Goal: Information Seeking & Learning: Learn about a topic

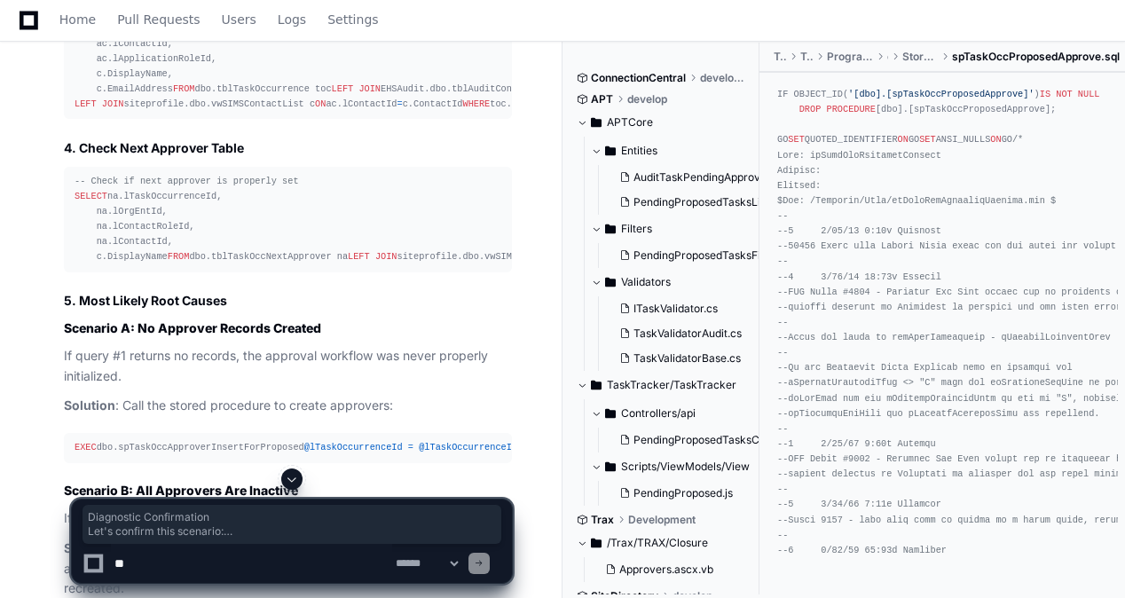
scroll to position [6382, 0]
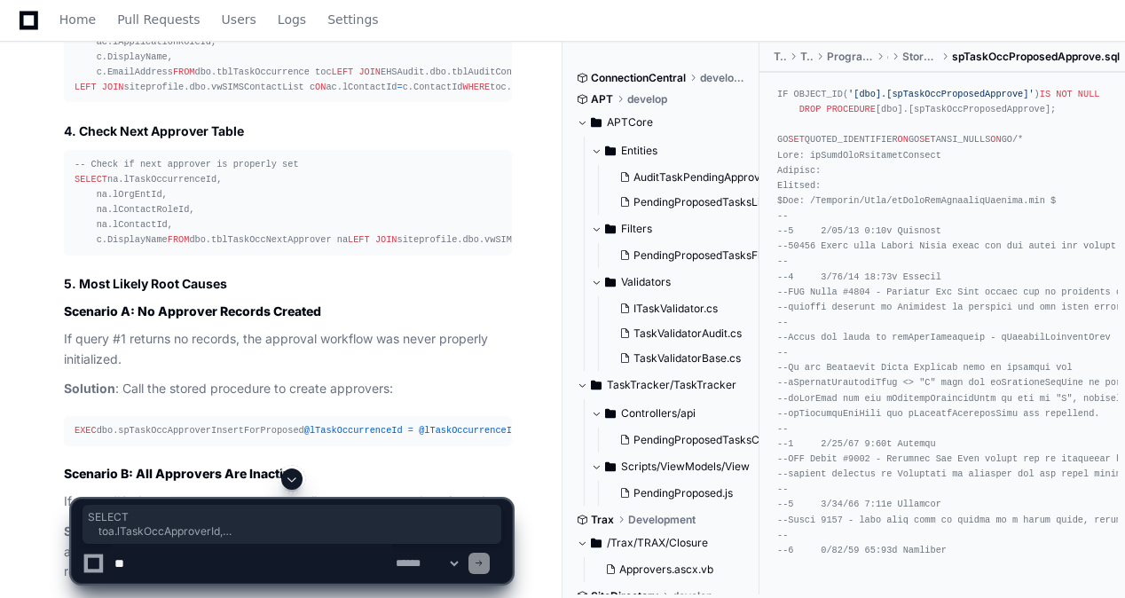
drag, startPoint x: 173, startPoint y: 293, endPoint x: 74, endPoint y: 131, distance: 189.6
copy div "SELECT toa.lTaskOccApproverId, toa.lSeq, toa.lContactRoleId, toa.bCorpAudit, to…"
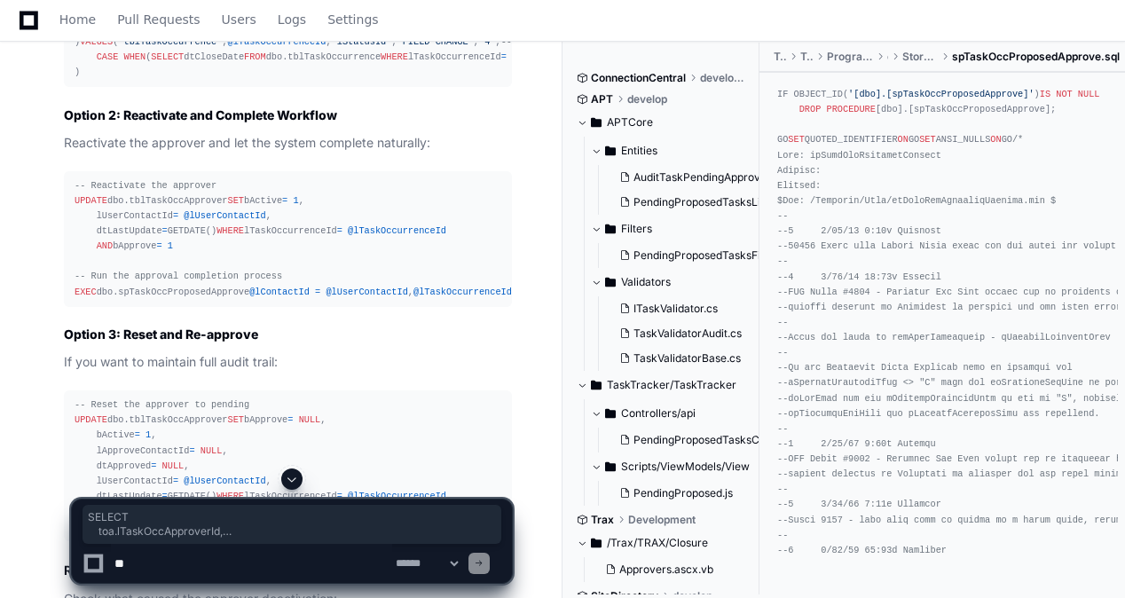
scroll to position [8955, 0]
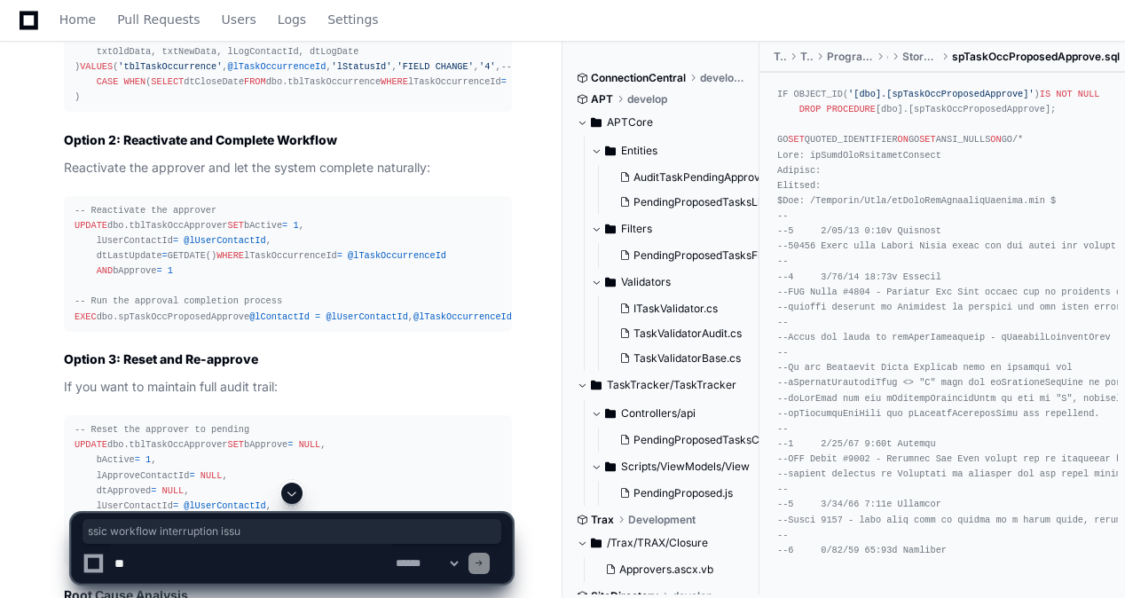
drag, startPoint x: 201, startPoint y: 117, endPoint x: 342, endPoint y: 119, distance: 141.1
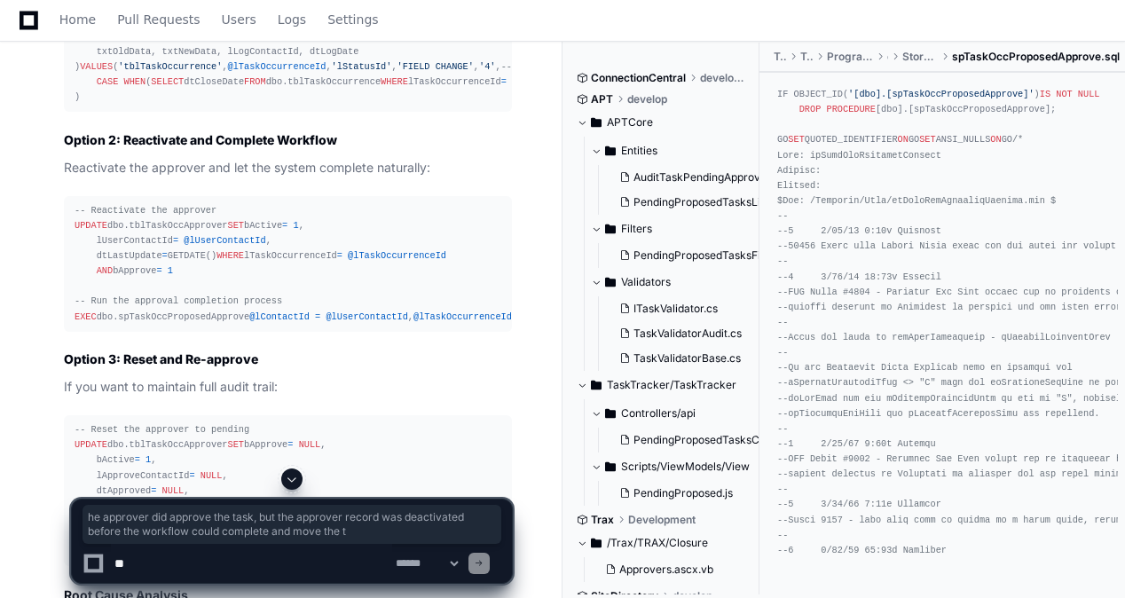
drag, startPoint x: 93, startPoint y: 250, endPoint x: 442, endPoint y: 266, distance: 349.0
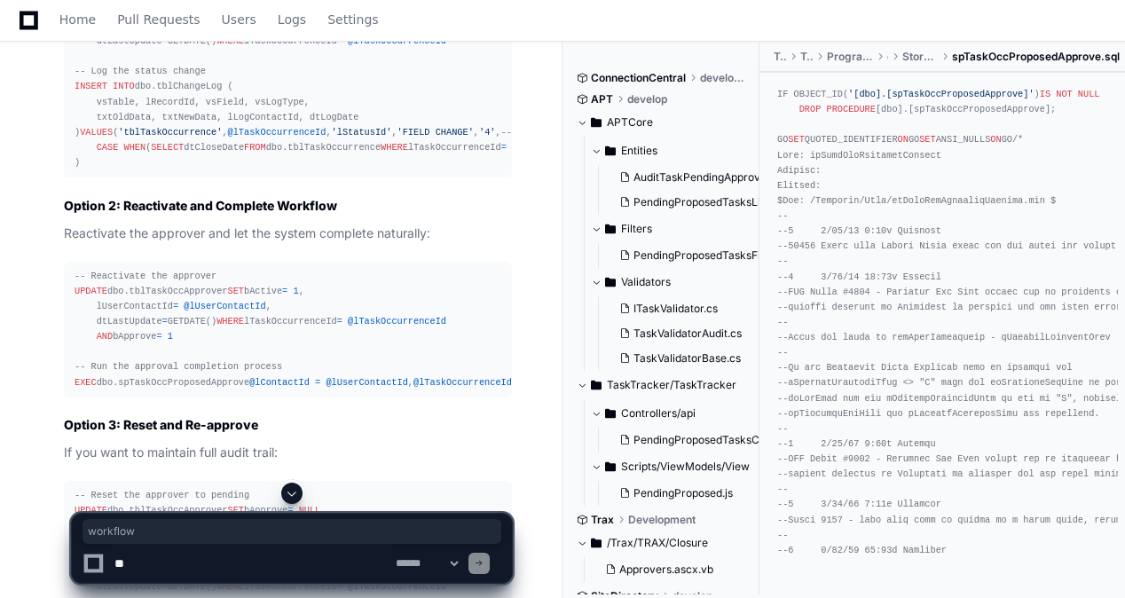
scroll to position [8867, 0]
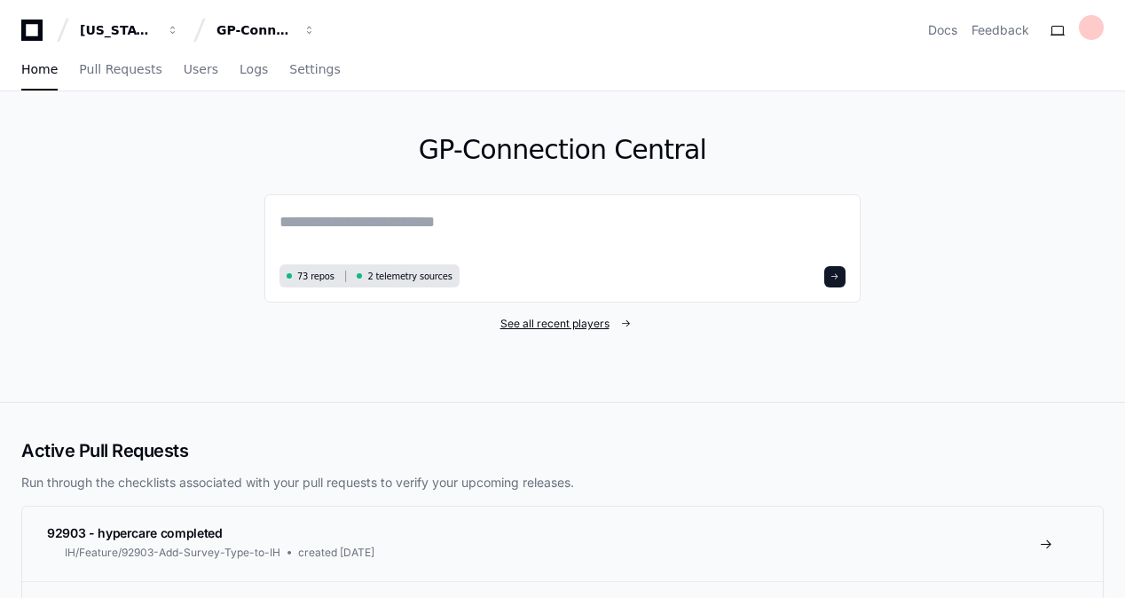
click at [602, 325] on span "See all recent players" at bounding box center [554, 324] width 109 height 14
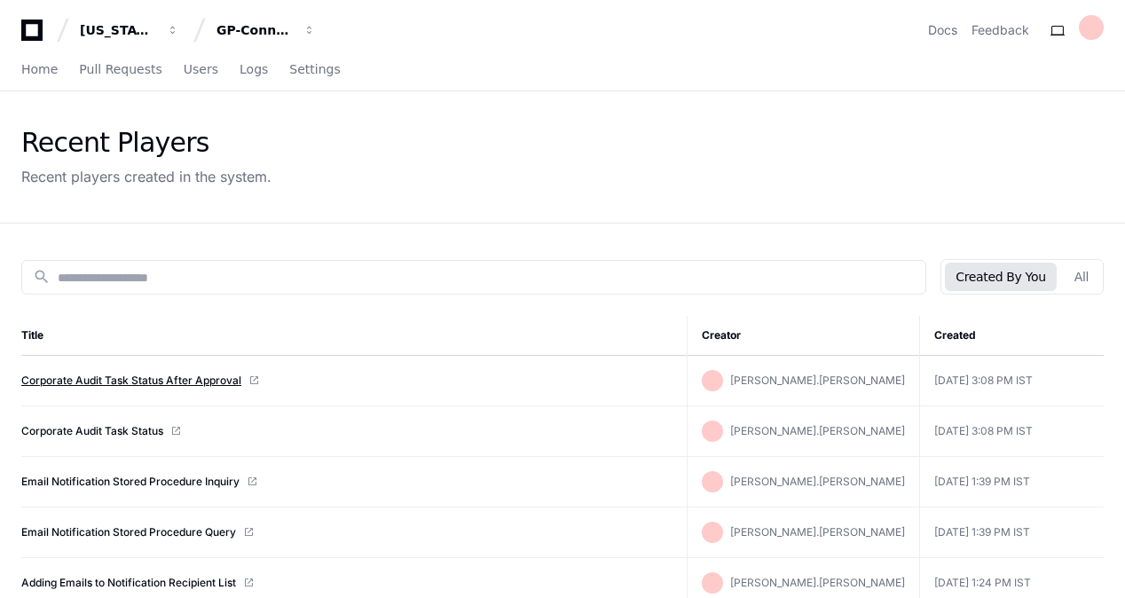
click at [193, 381] on link "Corporate Audit Task Status After Approval" at bounding box center [131, 381] width 220 height 14
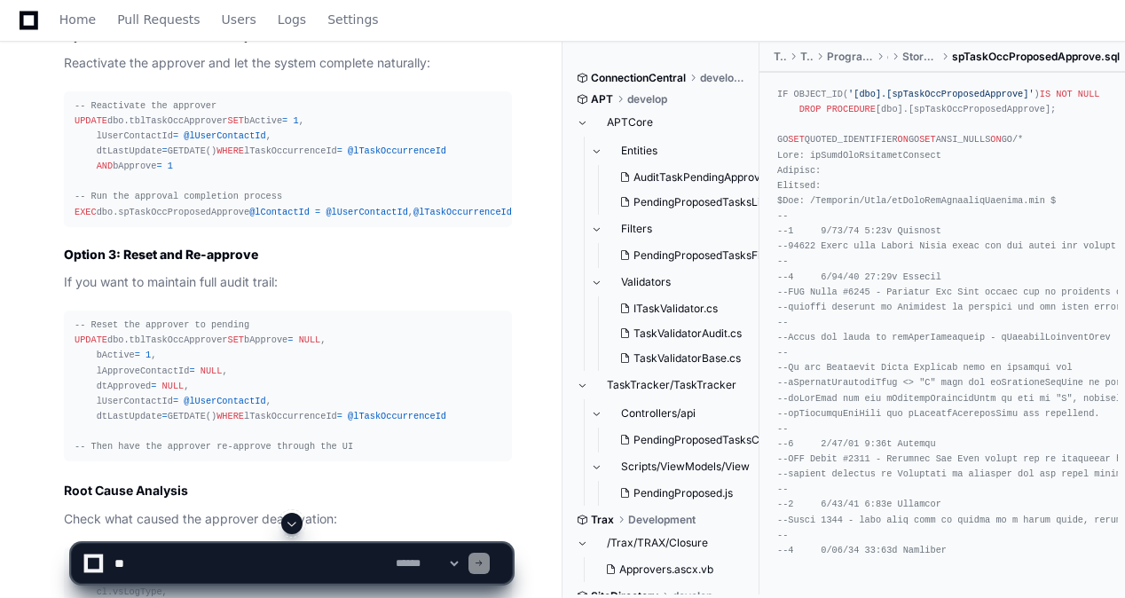
scroll to position [8960, 0]
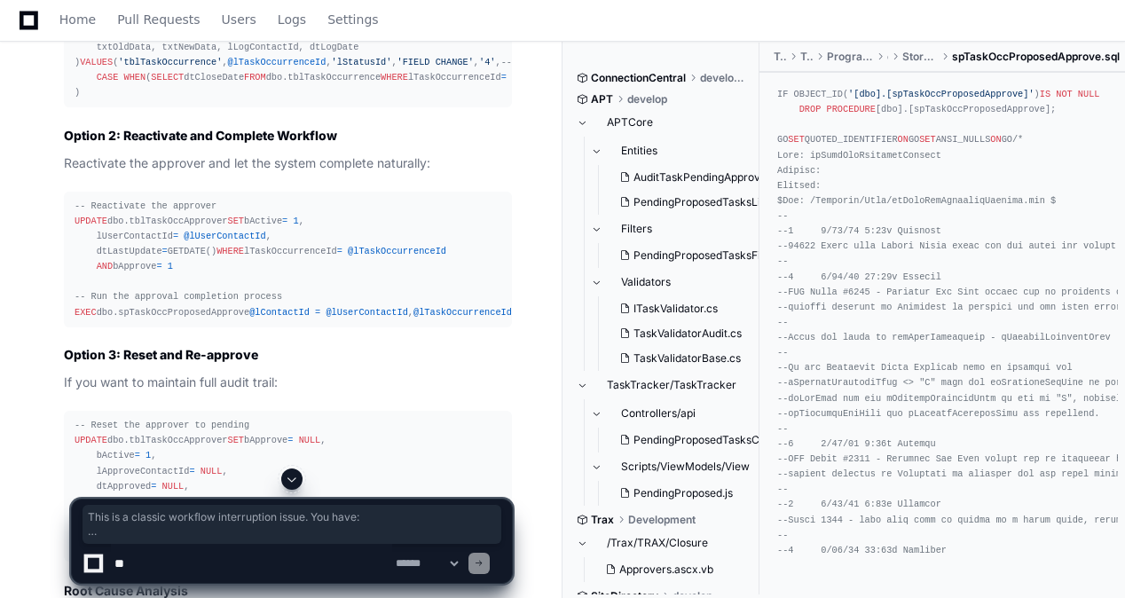
drag, startPoint x: 90, startPoint y: 113, endPoint x: 392, endPoint y: 367, distance: 395.4
click at [392, 367] on article "Ah! This is a classic workflow interruption issue . You have: bApprove = 1 (App…" at bounding box center [288, 79] width 448 height 1722
copy article "This is a classic workflow interruption issue . You have: bApprove = 1 (Approve…"
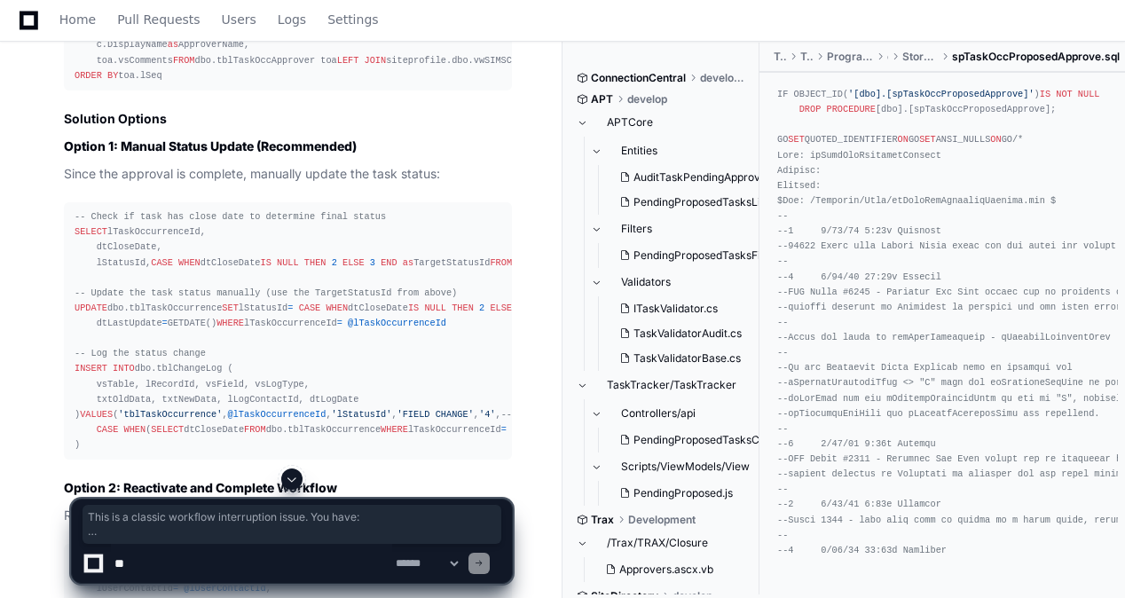
scroll to position [8427, 0]
